Goal: Find specific page/section: Find specific page/section

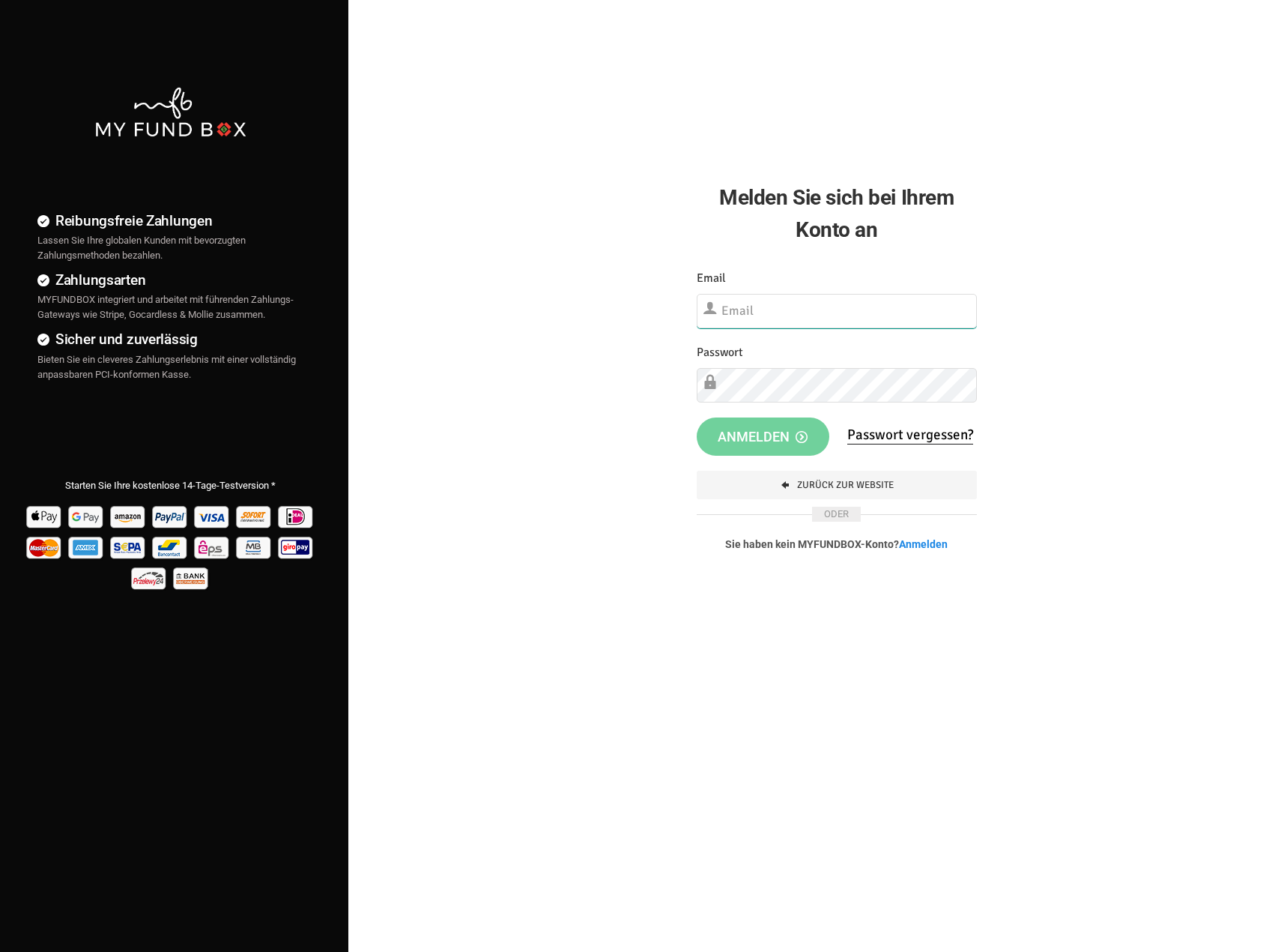
click at [759, 305] on input "text" at bounding box center [837, 310] width 281 height 35
type input "[EMAIL_ADDRESS][DOMAIN_NAME]"
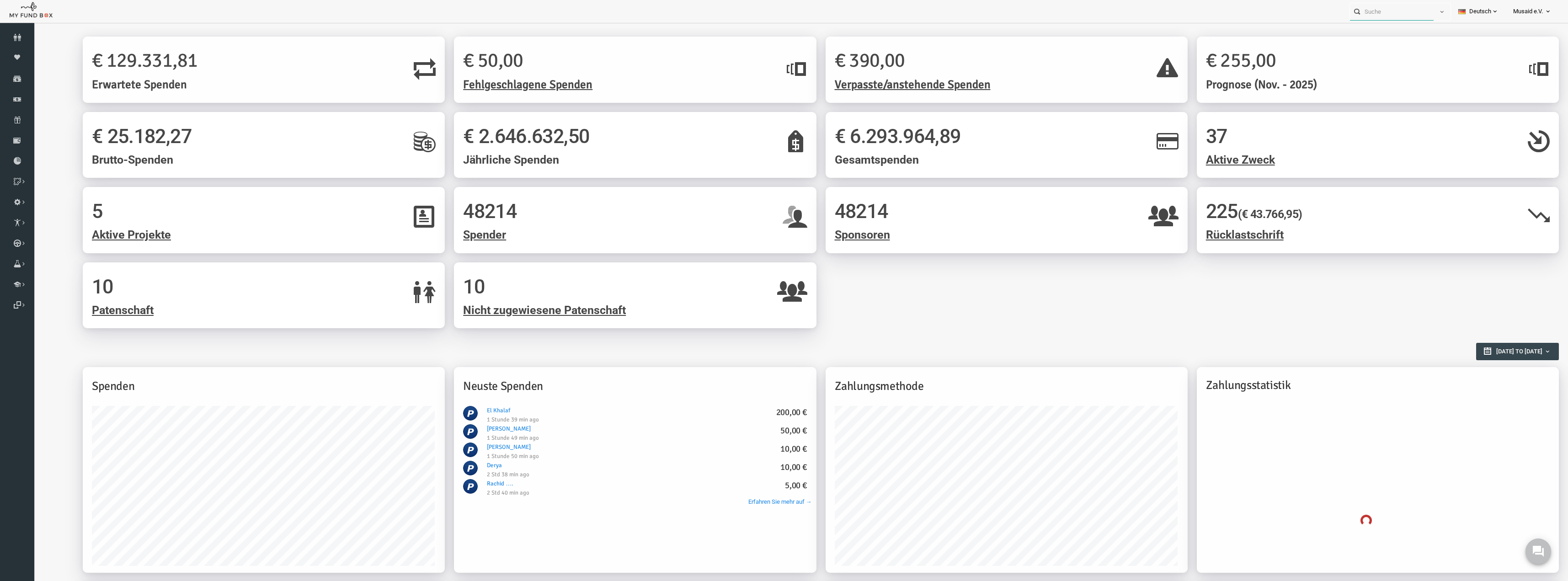
click at [1377, 16] on input "text" at bounding box center [1391, 12] width 83 height 17
click at [1411, 11] on input "text" at bounding box center [1391, 12] width 83 height 17
click at [1433, 12] on button "button" at bounding box center [1441, 12] width 18 height 18
click at [1404, 16] on input "text" at bounding box center [1391, 12] width 83 height 17
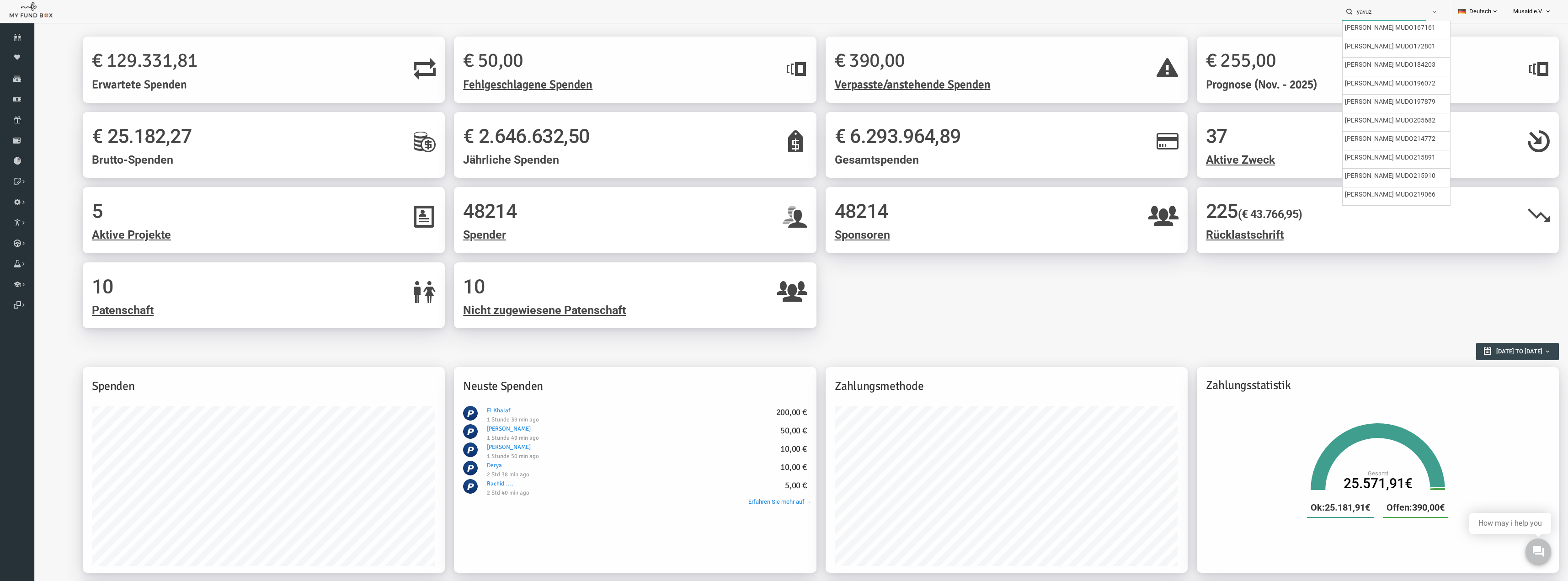
drag, startPoint x: 1380, startPoint y: 13, endPoint x: 1321, endPoint y: 14, distance: 59.0
click at [1321, 14] on div "yavuz Personal Contact BID Orphan GID Zahlungsstatus Partner OID Verwendungszwe…" at bounding box center [779, 12] width 1559 height 23
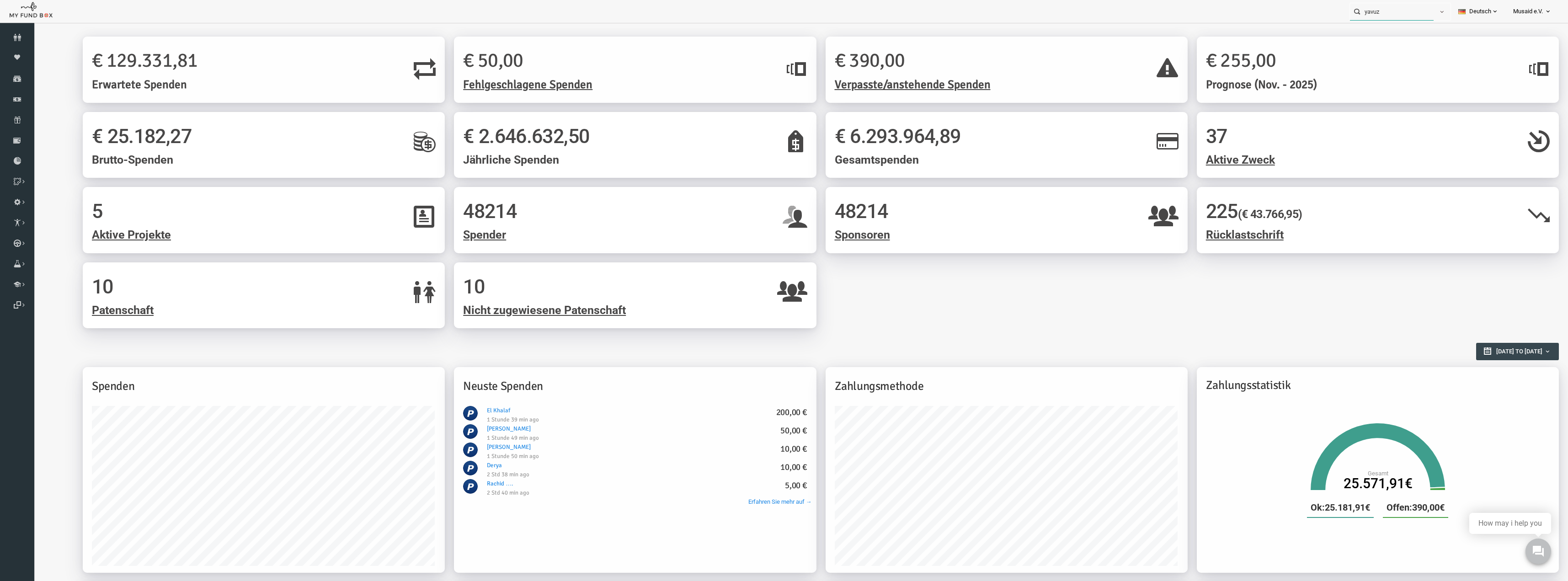
click at [1395, 10] on input "yavuz" at bounding box center [1391, 12] width 83 height 17
click at [1440, 12] on span "button" at bounding box center [1442, 12] width 7 height 7
click at [1400, 48] on label "Contact" at bounding box center [1411, 50] width 79 height 16
click at [1387, 48] on input "Contact" at bounding box center [1384, 50] width 9 height 9
click at [1398, 16] on input "yavuz" at bounding box center [1391, 12] width 83 height 17
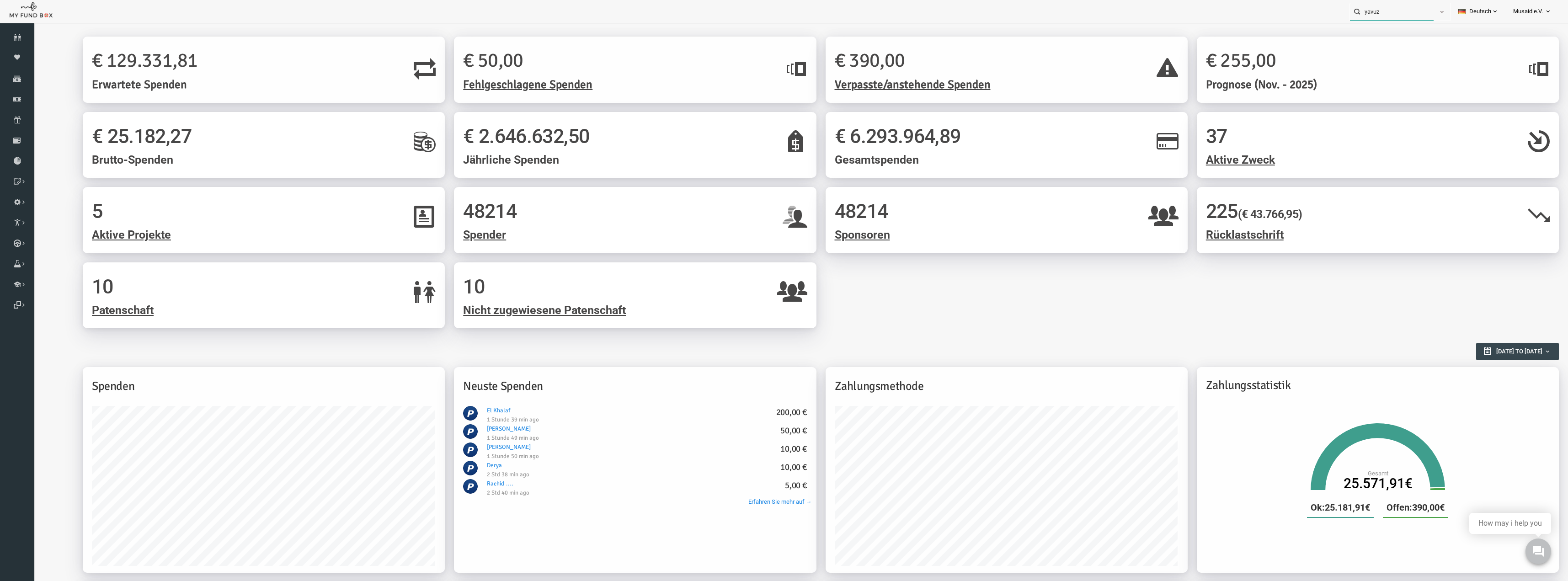
drag, startPoint x: 1401, startPoint y: 13, endPoint x: 1382, endPoint y: 12, distance: 19.0
click at [1382, 13] on input "yavuz" at bounding box center [1391, 12] width 83 height 17
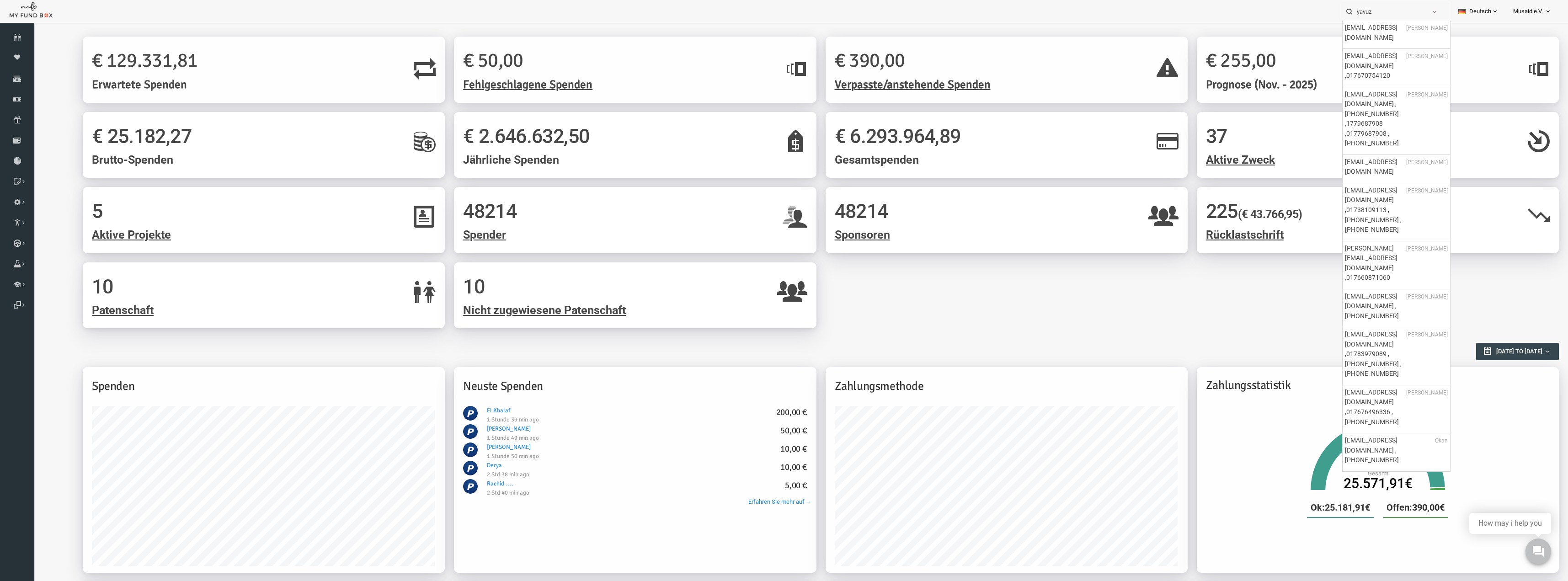
click at [1535, 16] on span "Musaid e.V." at bounding box center [1528, 12] width 30 height 16
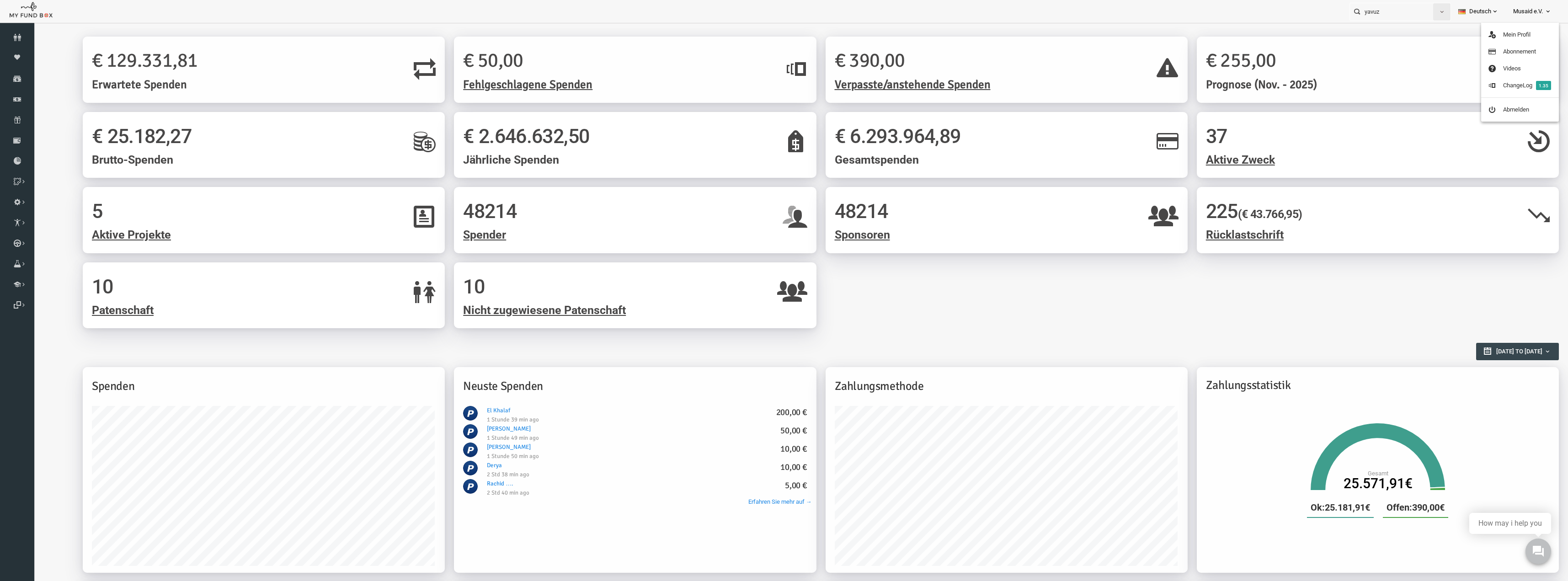
click at [1440, 10] on span "button" at bounding box center [1442, 12] width 7 height 7
click at [1393, 30] on label "Personal" at bounding box center [1411, 33] width 79 height 16
click at [1387, 30] on input "Personal" at bounding box center [1384, 33] width 9 height 9
click at [1393, 15] on input "yavuz" at bounding box center [1391, 12] width 83 height 17
drag, startPoint x: 1401, startPoint y: 14, endPoint x: 1295, endPoint y: 9, distance: 106.1
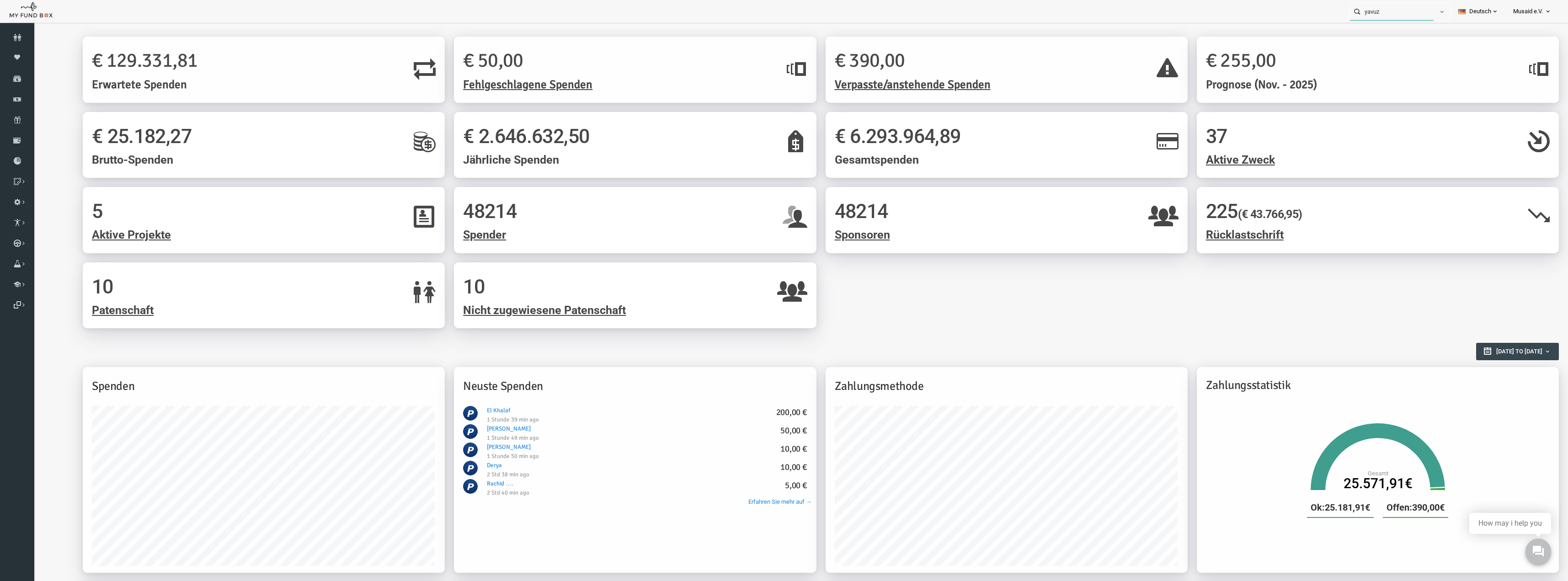
click at [1295, 9] on div "yavuz Personal Contact BID Orphan GID Zahlungsstatus Partner OID Verwendungszwe…" at bounding box center [779, 12] width 1559 height 23
click at [1402, 65] on label "Yavuz Katar MUDO270685" at bounding box center [1390, 64] width 91 height 10
type input "Yavuz Katar MUDO270685"
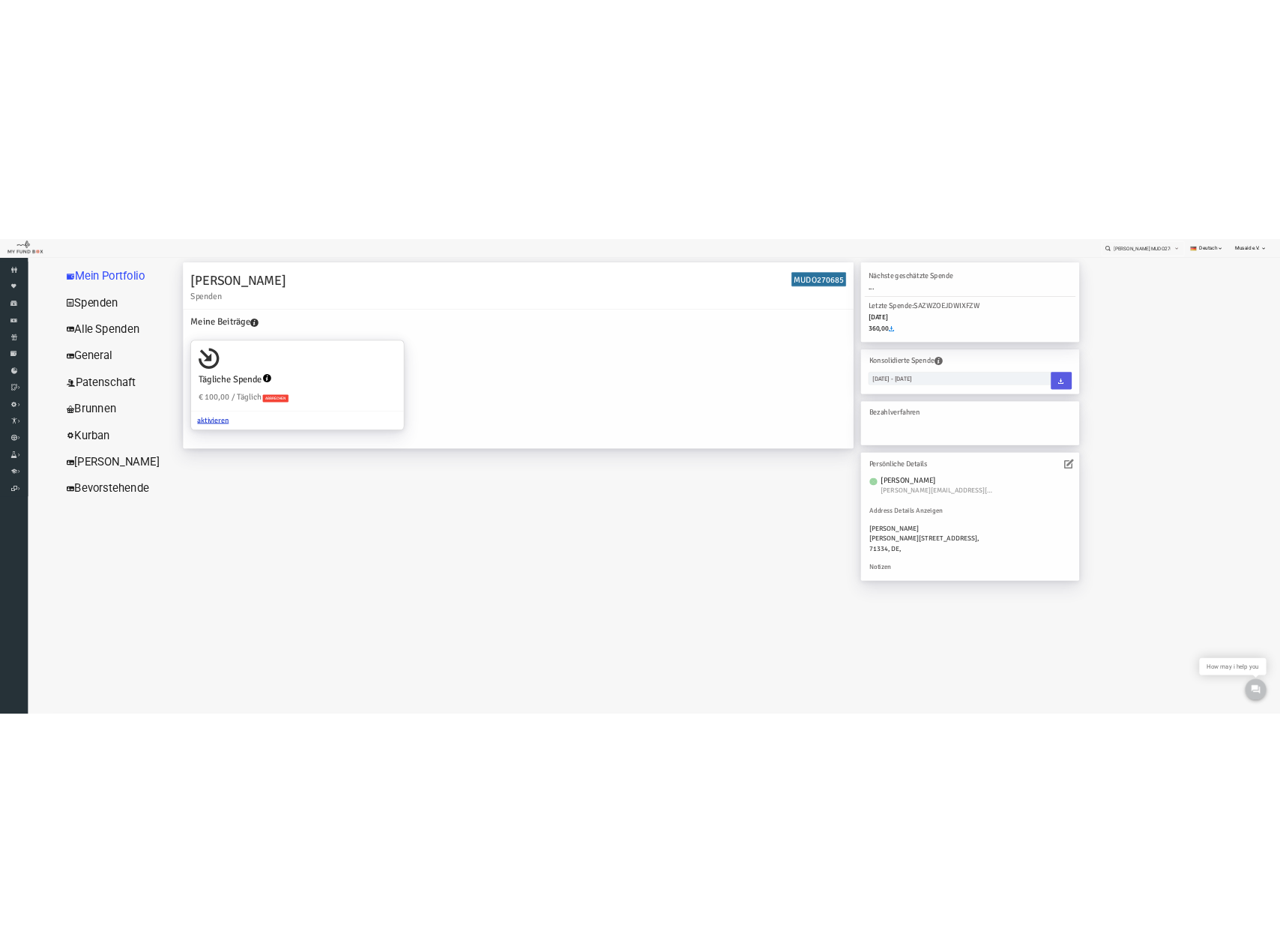
scroll to position [50, 0]
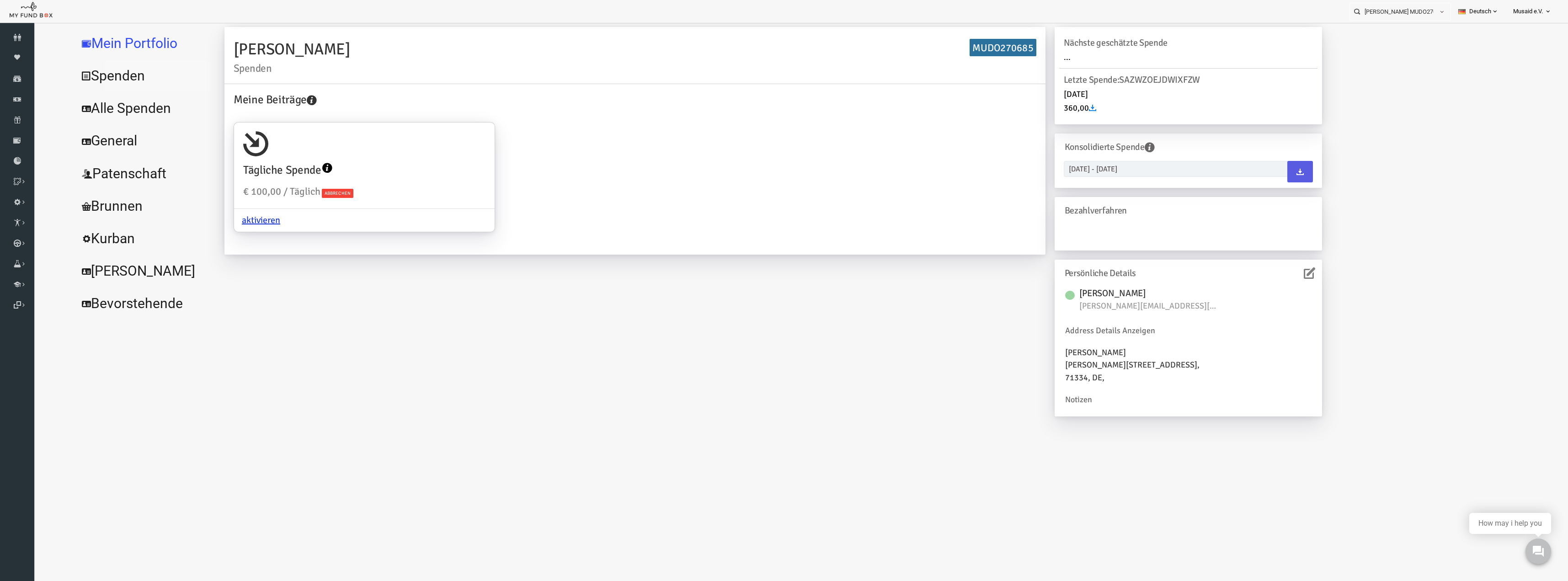
click at [97, 75] on link "Spenden" at bounding box center [111, 76] width 137 height 33
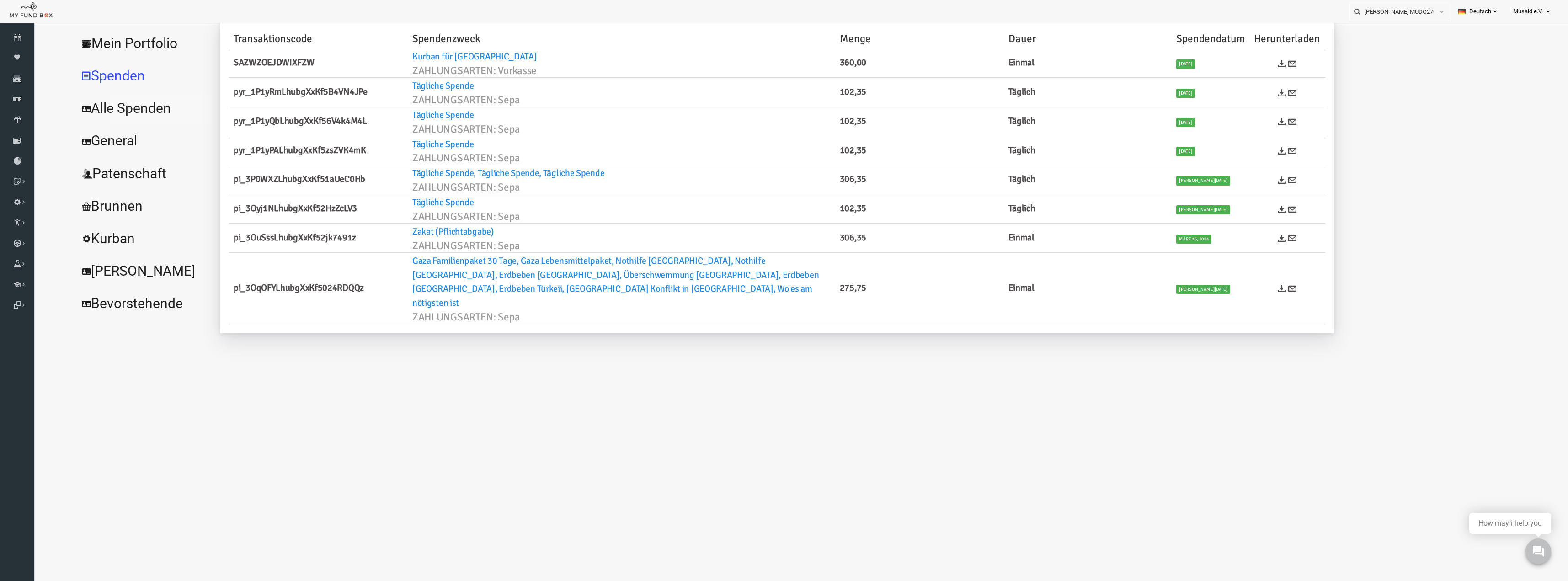
click at [102, 101] on link "Alle Spenden" at bounding box center [111, 108] width 137 height 33
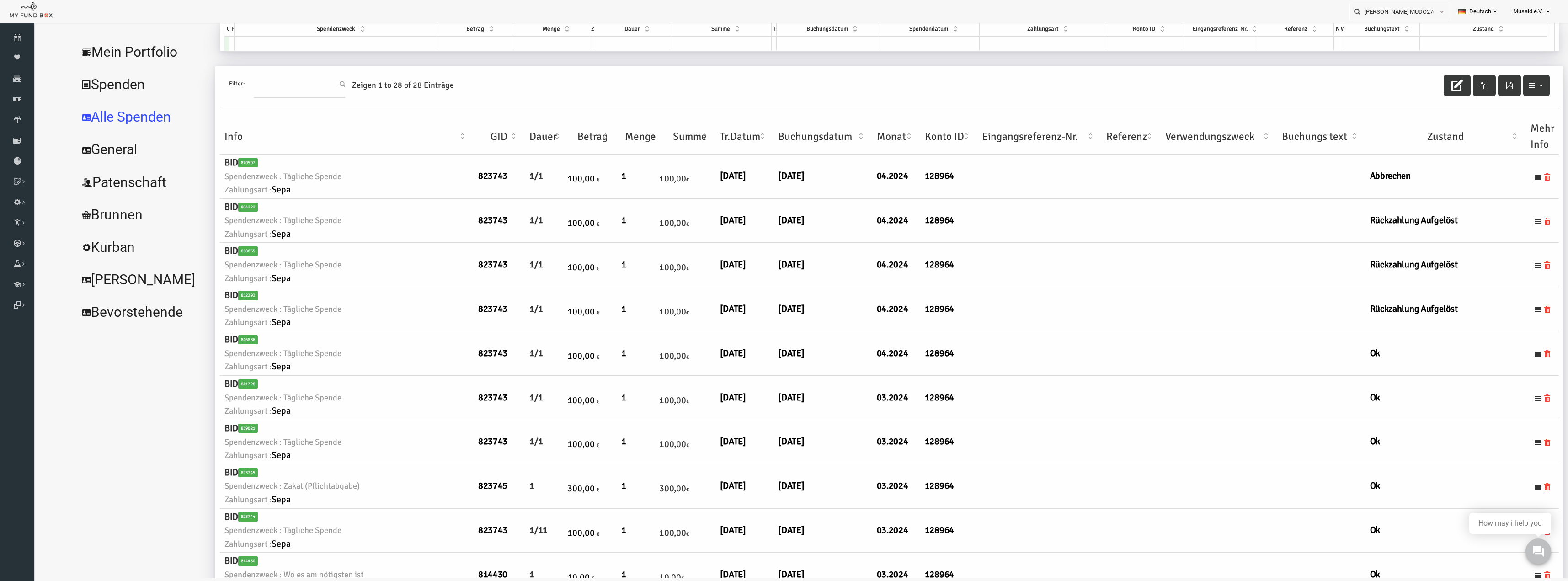
click at [116, 58] on link "Mein Portfolio" at bounding box center [111, 52] width 137 height 33
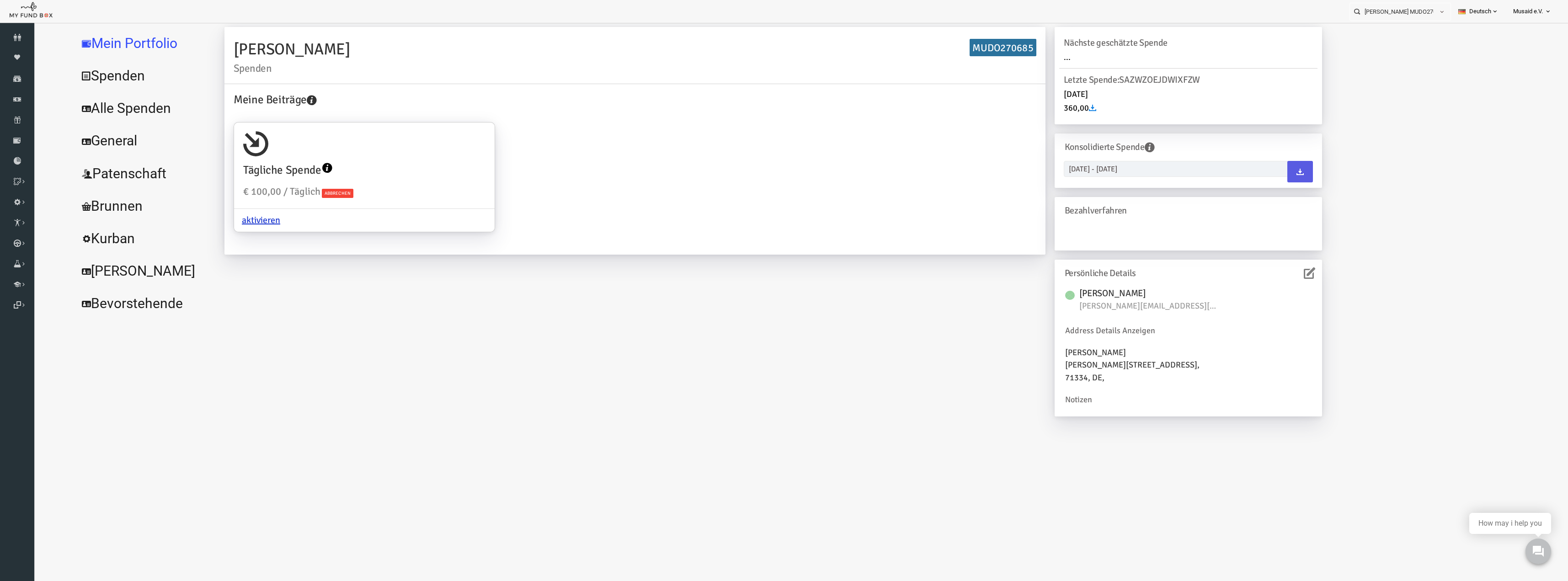
click at [109, 78] on link "Spenden" at bounding box center [111, 76] width 137 height 33
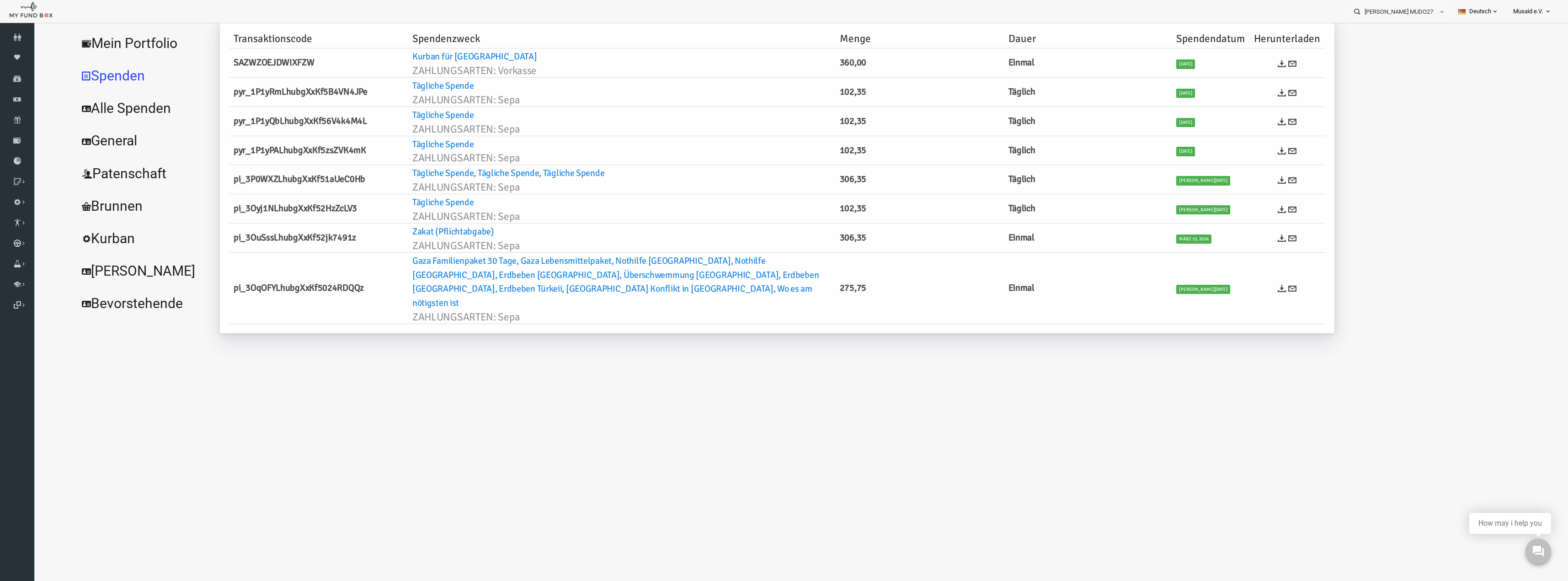
click at [108, 104] on link "Alle Spenden" at bounding box center [111, 108] width 137 height 33
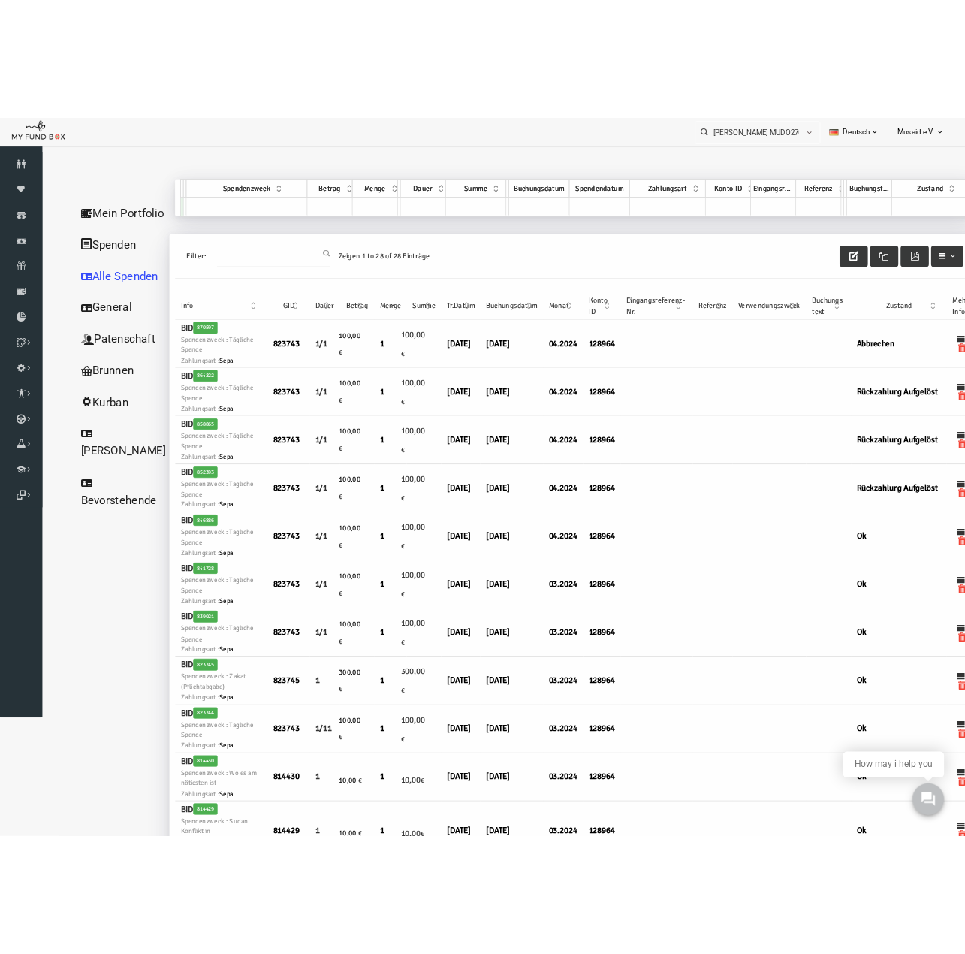
scroll to position [0, 0]
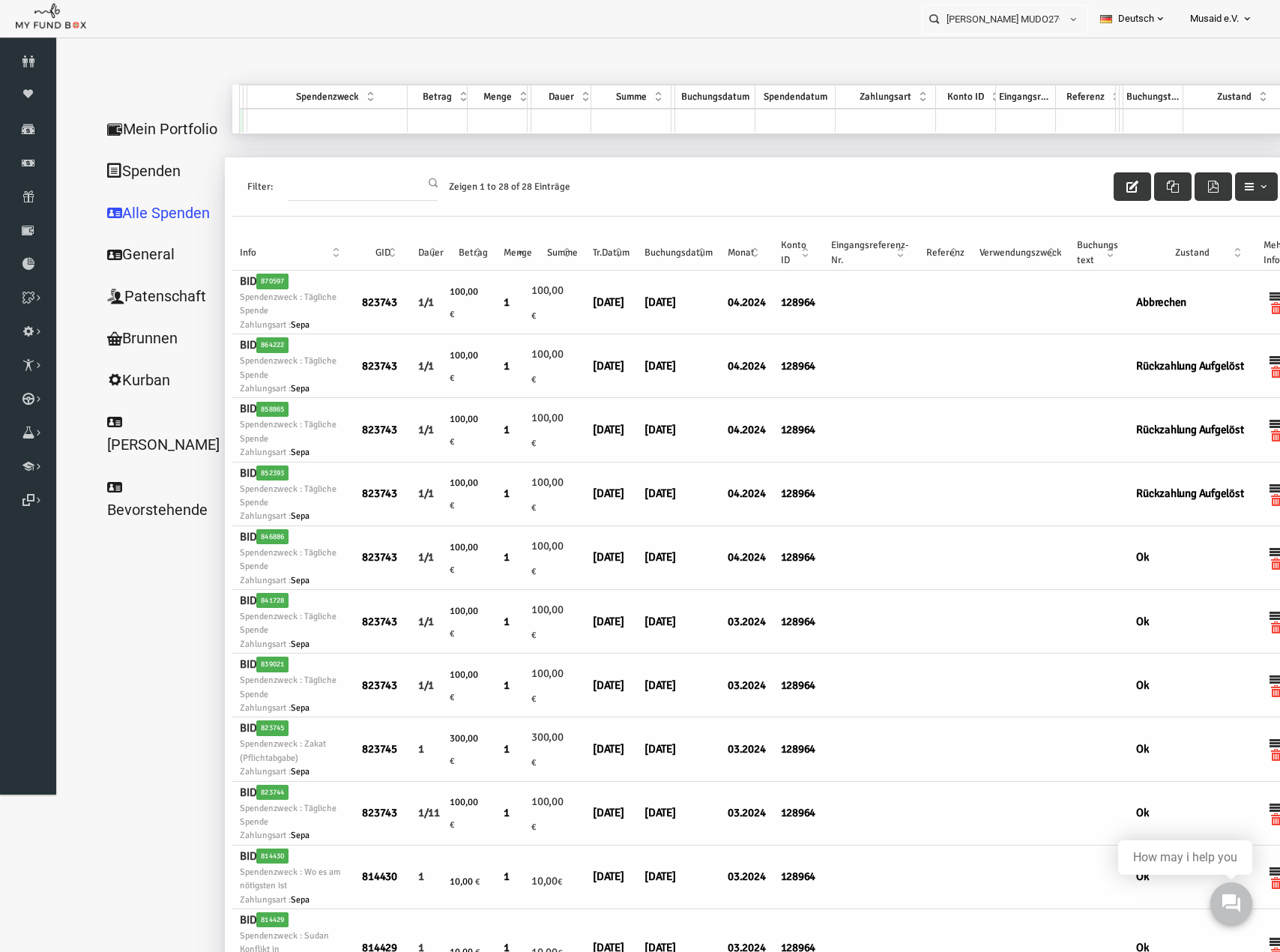
click at [107, 146] on link "Mein Portfolio" at bounding box center [138, 129] width 139 height 43
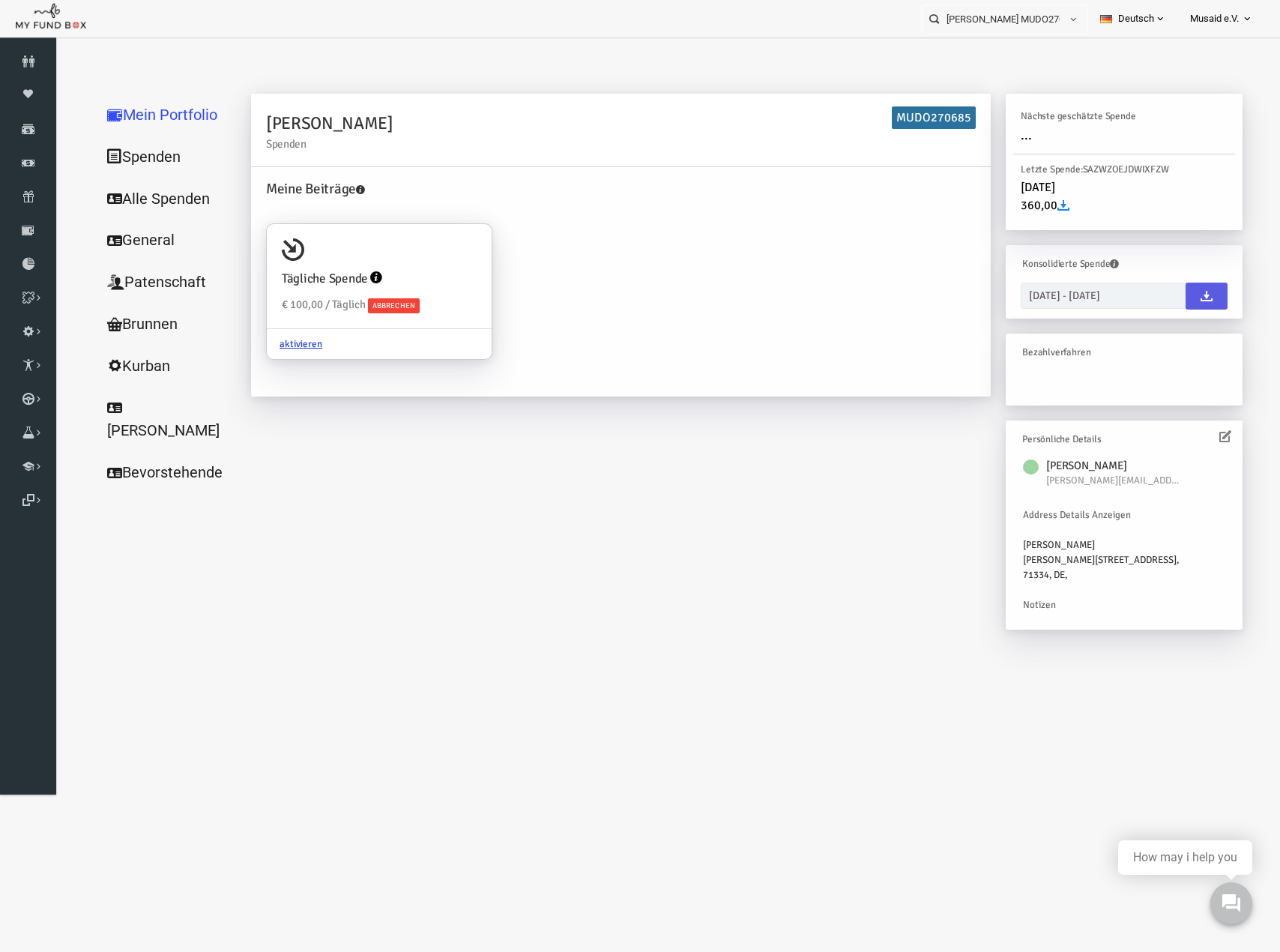
drag, startPoint x: 239, startPoint y: 122, endPoint x: 351, endPoint y: 125, distance: 112.0
click at [351, 125] on div "Yavuz Katar Spenden MUDO270685" at bounding box center [596, 131] width 739 height 74
copy h2 "Yavuz Katar"
drag, startPoint x: 1118, startPoint y: 480, endPoint x: 1023, endPoint y: 481, distance: 95.0
click at [1023, 481] on span "yavuz.katar@me.com" at bounding box center [1088, 480] width 135 height 15
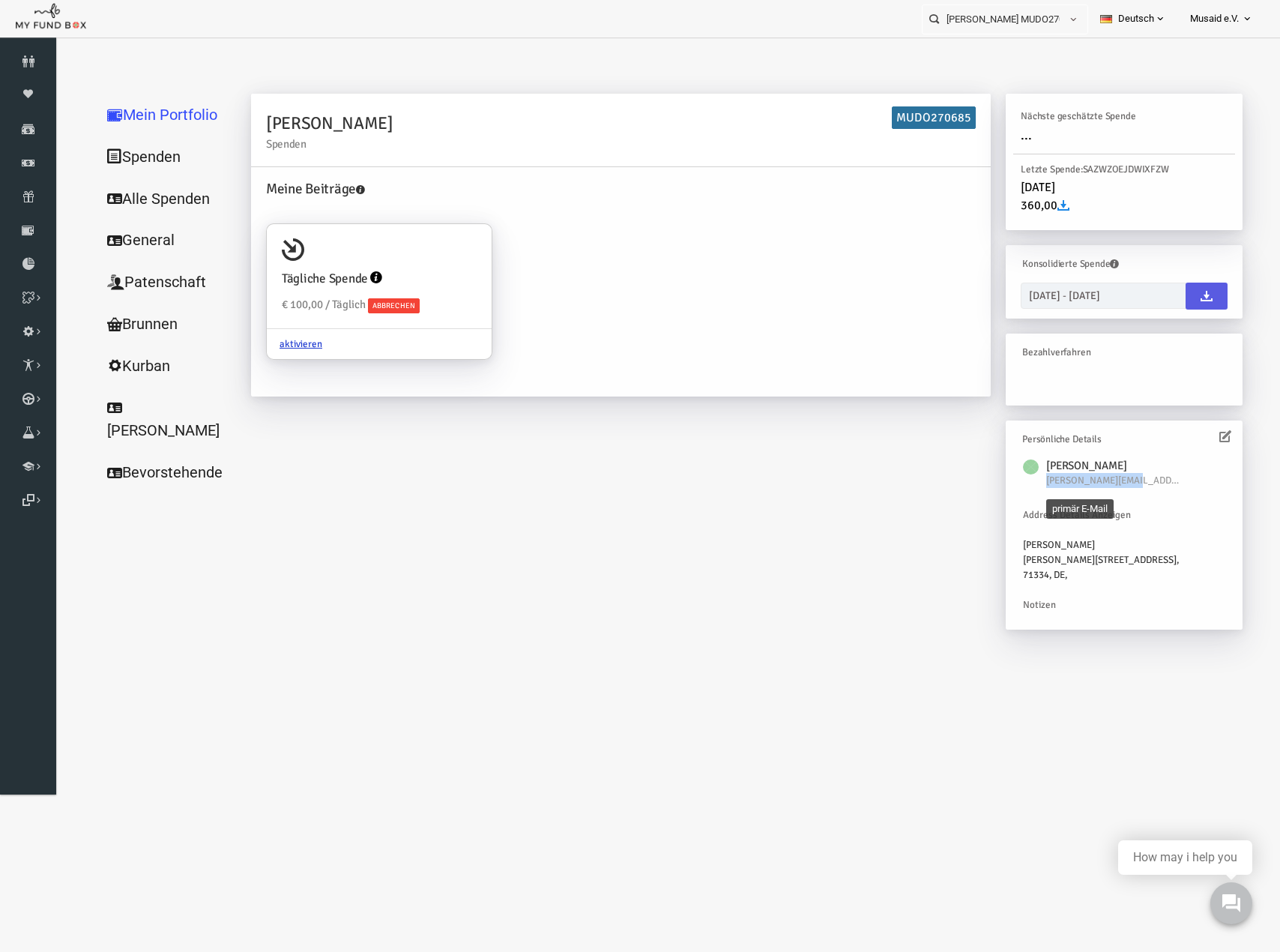
copy span "yavuz.katar@me.com"
